Goal: Navigation & Orientation: Find specific page/section

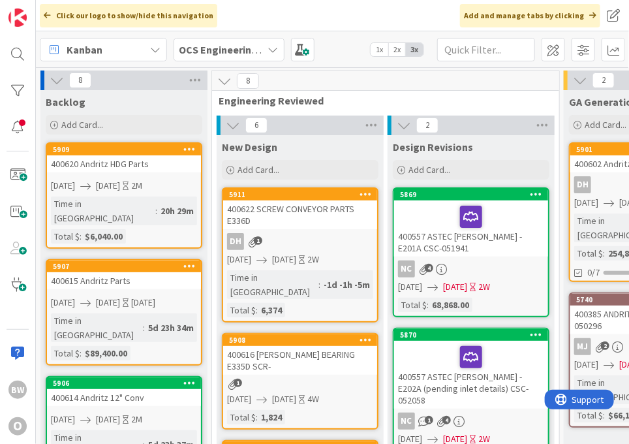
scroll to position [0, 585]
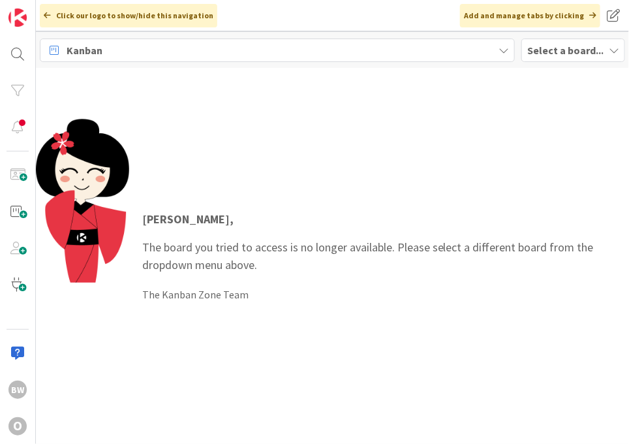
click at [562, 47] on b "Select a board..." at bounding box center [565, 50] width 76 height 13
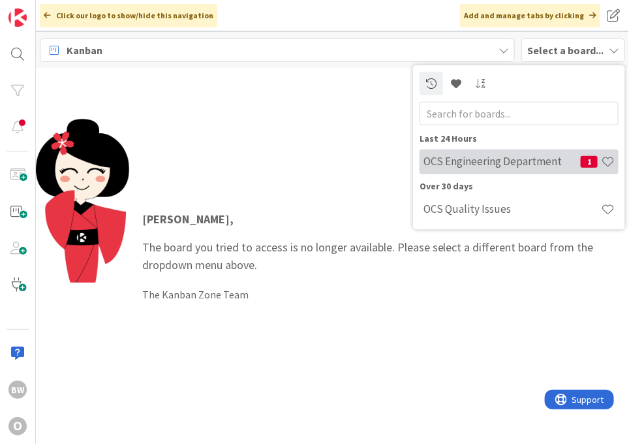
click at [451, 164] on h4 "OCS Engineering Department" at bounding box center [502, 161] width 157 height 13
